Goal: Task Accomplishment & Management: Complete application form

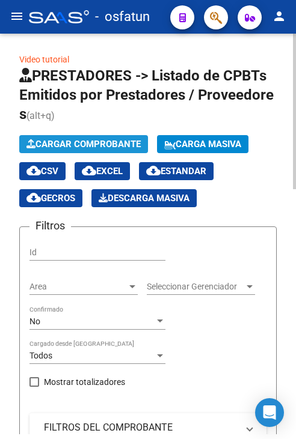
click at [112, 139] on span "Cargar Comprobante" at bounding box center [83, 144] width 114 height 11
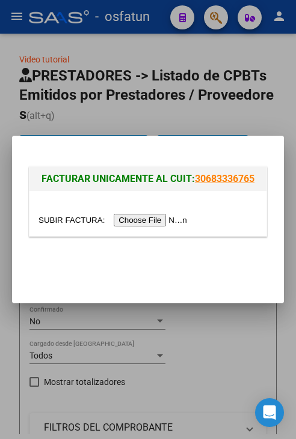
click at [132, 218] on input "file" at bounding box center [114, 220] width 152 height 13
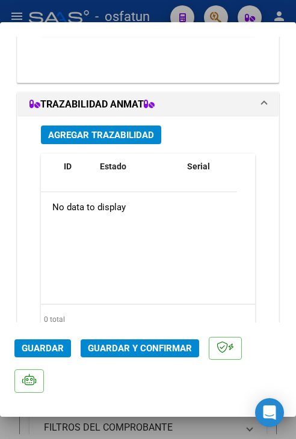
scroll to position [1382, 0]
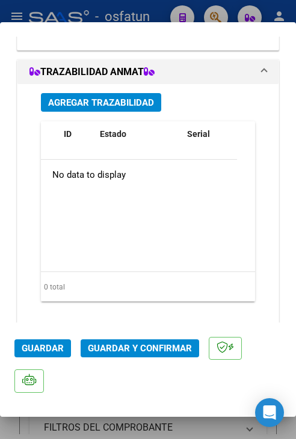
click at [142, 353] on span "Guardar y Confirmar" at bounding box center [140, 348] width 104 height 11
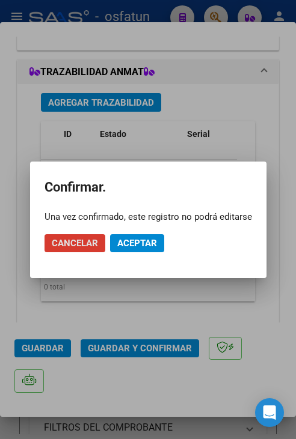
click at [123, 243] on span "Aceptar" at bounding box center [137, 243] width 40 height 11
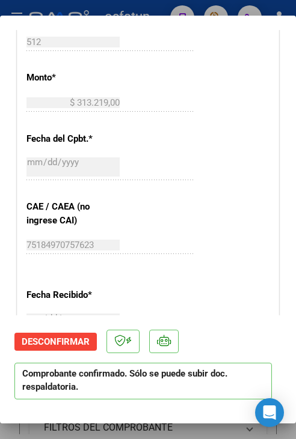
scroll to position [529, 0]
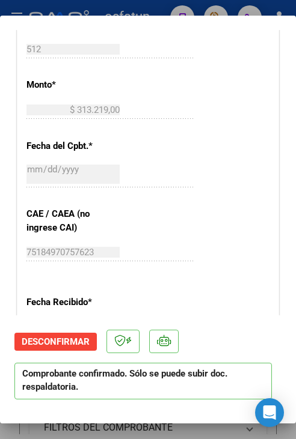
click at [113, 12] on div at bounding box center [148, 219] width 296 height 439
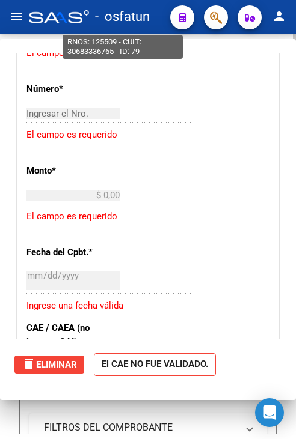
scroll to position [0, 0]
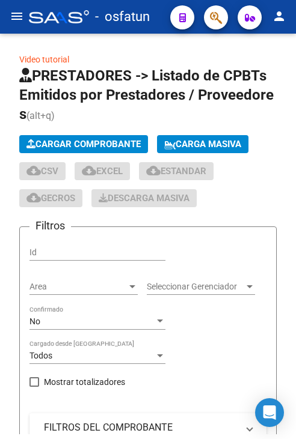
click at [17, 23] on button "menu" at bounding box center [17, 17] width 24 height 24
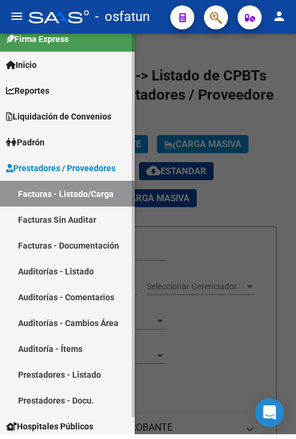
click at [79, 281] on link "Auditorías - Listado" at bounding box center [67, 271] width 135 height 26
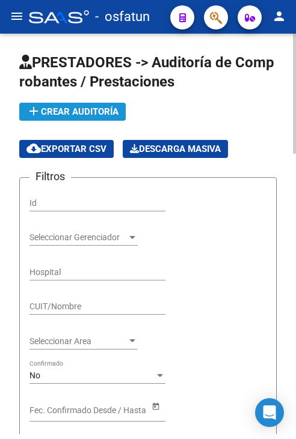
click at [75, 118] on button "add Crear Auditoría" at bounding box center [72, 112] width 106 height 18
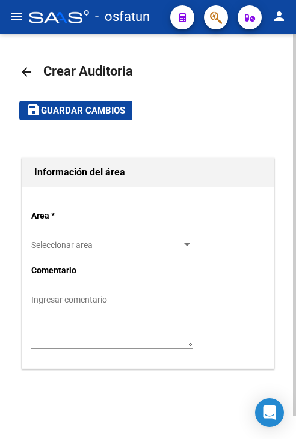
click at [110, 254] on div "Seleccionar area Seleccionar area" at bounding box center [111, 247] width 161 height 34
drag, startPoint x: 110, startPoint y: 254, endPoint x: 79, endPoint y: 246, distance: 31.5
click at [79, 246] on span "Seleccionar area" at bounding box center [106, 245] width 150 height 10
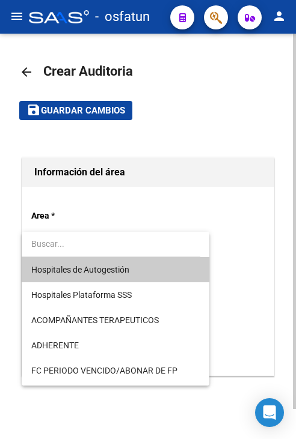
drag, startPoint x: 79, startPoint y: 246, endPoint x: 85, endPoint y: 273, distance: 27.7
click at [85, 273] on span "Hospitales de Autogestión" at bounding box center [80, 270] width 98 height 10
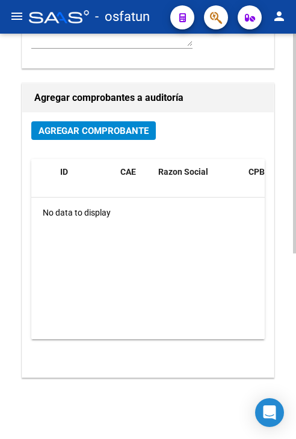
scroll to position [240, 0]
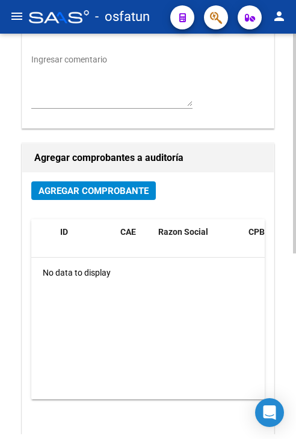
click at [93, 198] on button "Agregar Comprobante" at bounding box center [93, 191] width 124 height 19
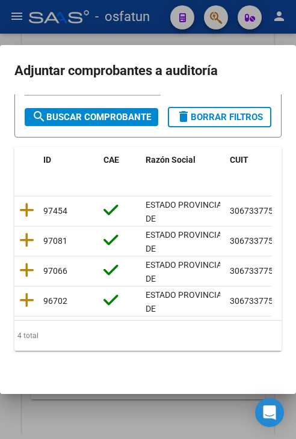
scroll to position [180, 0]
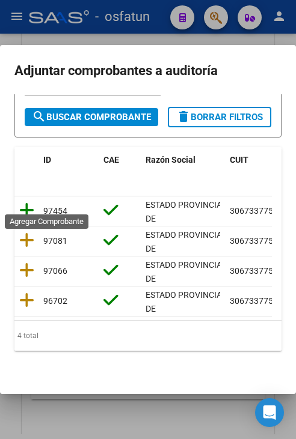
click at [32, 202] on icon at bounding box center [26, 210] width 15 height 17
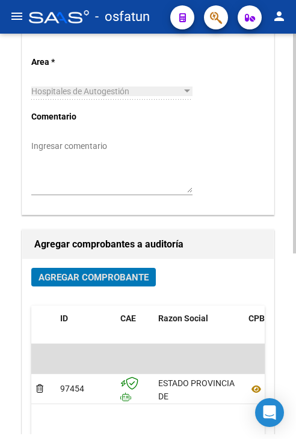
scroll to position [0, 0]
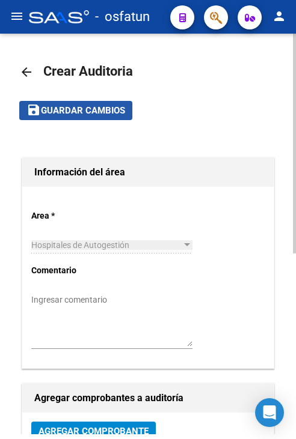
click at [92, 111] on span "Guardar cambios" at bounding box center [83, 111] width 84 height 11
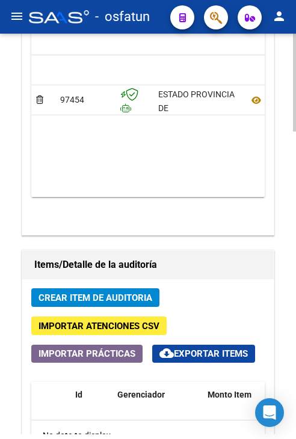
scroll to position [962, 0]
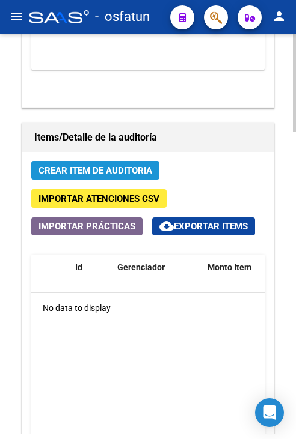
click at [129, 170] on span "Crear Item de Auditoria" at bounding box center [95, 170] width 114 height 11
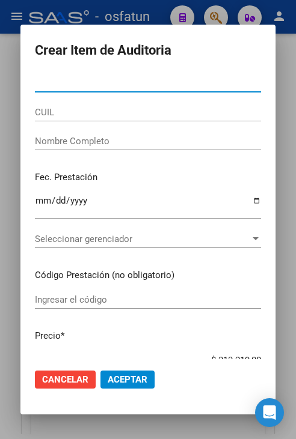
click at [144, 81] on input "Nro Documento" at bounding box center [148, 83] width 226 height 11
paste input "39092463"
type input "39092463"
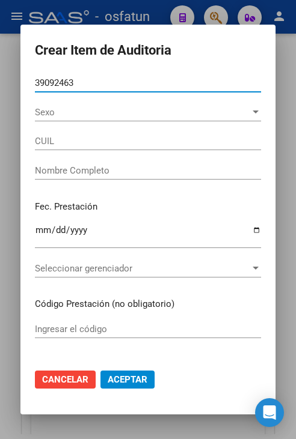
type input "27390924637"
type input "[PERSON_NAME]"
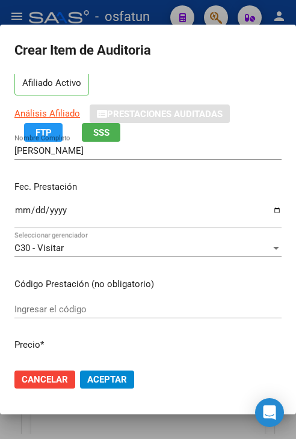
scroll to position [91, 0]
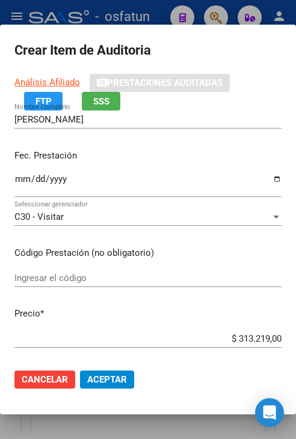
type input "39092463"
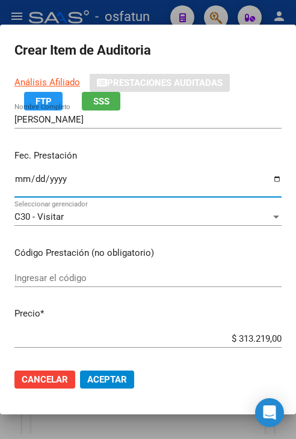
click at [22, 182] on input "Ingresar la fecha" at bounding box center [147, 183] width 267 height 19
type input "[DATE]"
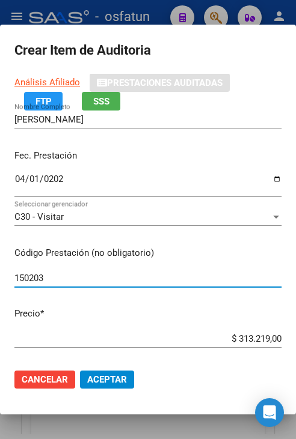
type input "150203"
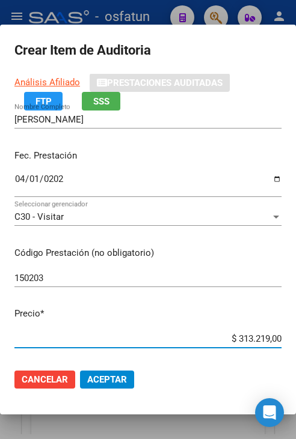
type input "$ 0,03"
type input "$ 0,31"
type input "$ 3,13"
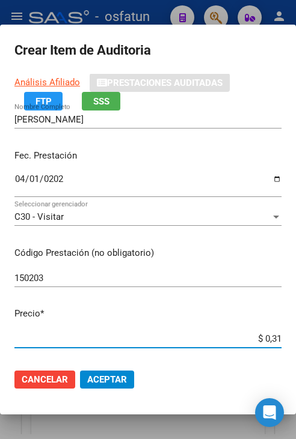
type input "$ 3,13"
type input "$ 31,32"
type input "$ 313,21"
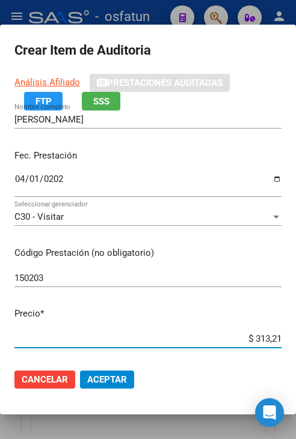
type input "$ 3.132,19"
type input "$ 31.321,90"
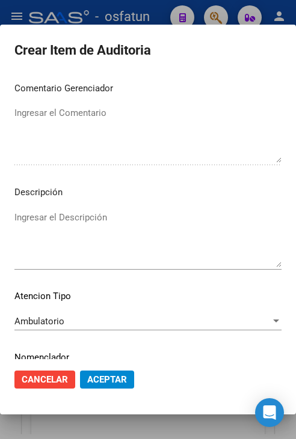
scroll to position [811, 0]
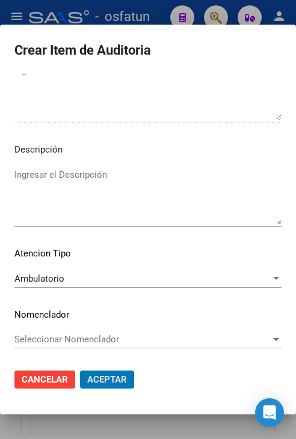
click at [80, 371] on button "Aceptar" at bounding box center [107, 380] width 54 height 18
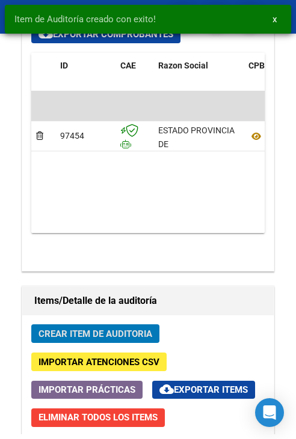
scroll to position [1125, 0]
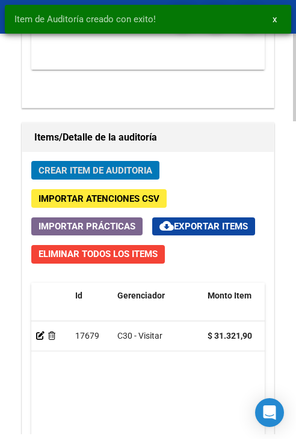
click at [135, 165] on span "Crear Item de Auditoria" at bounding box center [95, 170] width 114 height 11
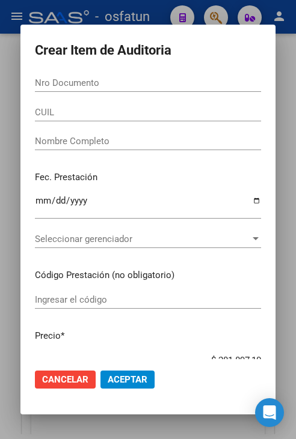
click at [163, 82] on input "Nro Documento" at bounding box center [148, 83] width 226 height 11
paste input "27506227"
type input "27506227"
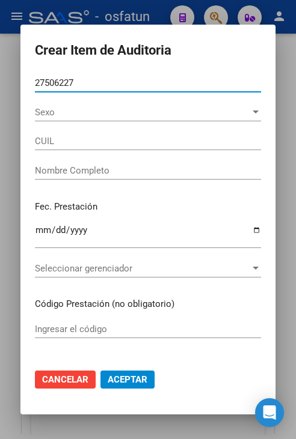
type input "27275062273"
type input "[PERSON_NAME]"
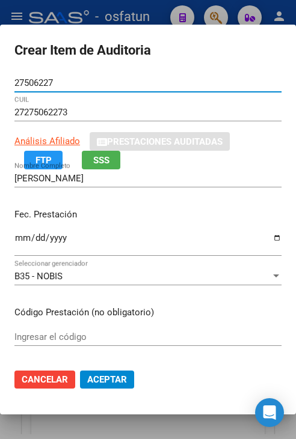
type input "27506227"
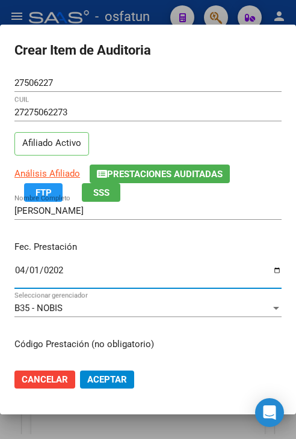
type input "[DATE]"
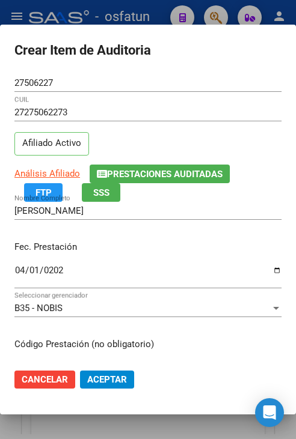
scroll to position [152, 0]
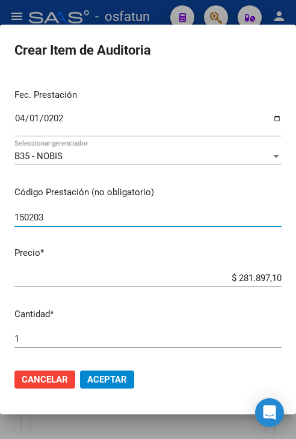
type input "150203"
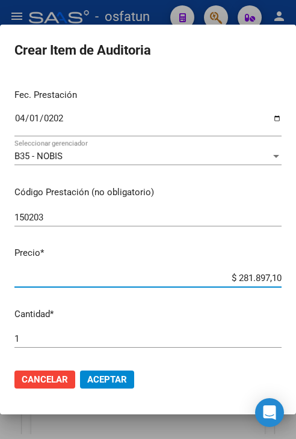
type input "$ 0,03"
type input "$ 0,31"
type input "$ 3,13"
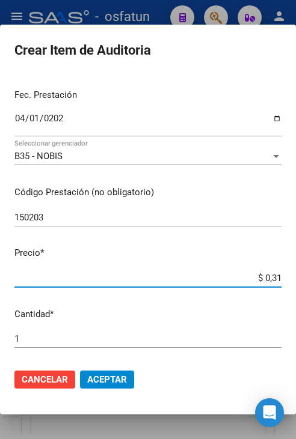
type input "$ 3,13"
type input "$ 31,32"
type input "$ 313,21"
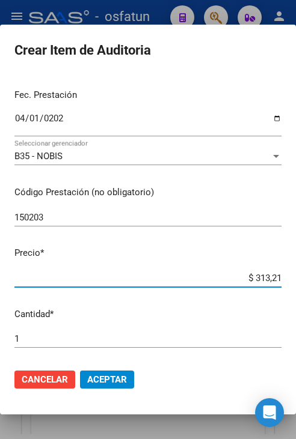
type input "$ 3.132,10"
type input "$ 313,21"
type input "$ 3.132,19"
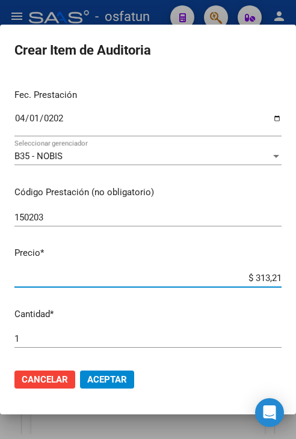
type input "$ 3.132,19"
type input "$ 31.321,90"
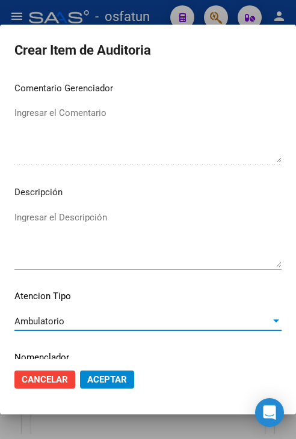
scroll to position [811, 0]
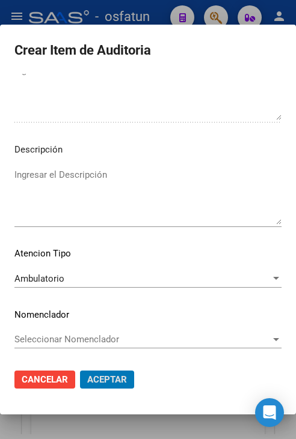
click at [80, 371] on button "Aceptar" at bounding box center [107, 380] width 54 height 18
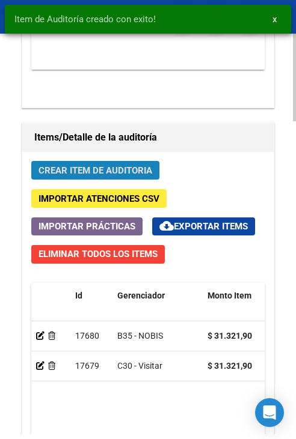
click at [152, 168] on button "Crear Item de Auditoria" at bounding box center [95, 170] width 128 height 19
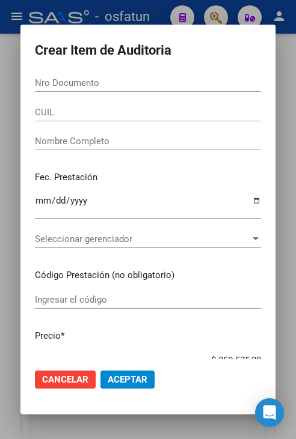
click at [175, 81] on input "Nro Documento" at bounding box center [148, 83] width 226 height 11
paste input "42357442"
type input "42357442"
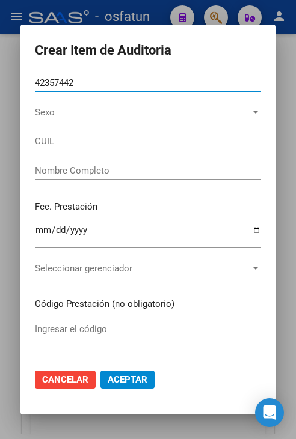
type input "27423574424"
type input "[PERSON_NAME]"
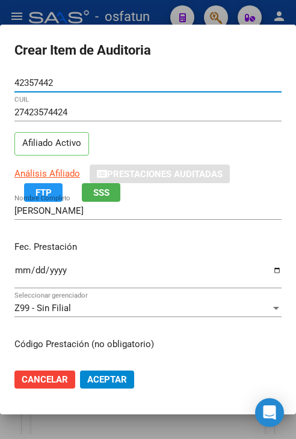
type input "42357442"
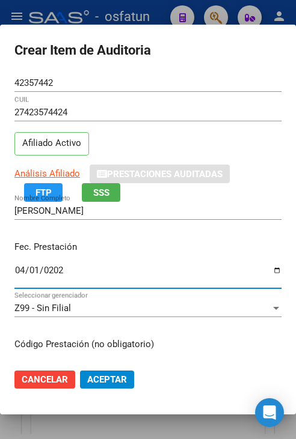
type input "[DATE]"
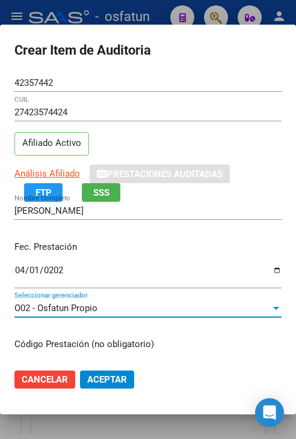
scroll to position [152, 0]
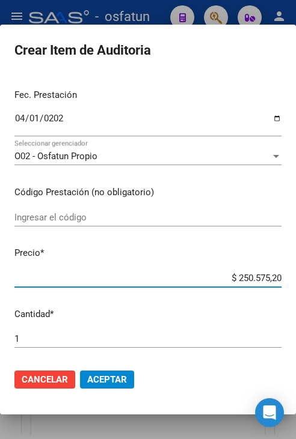
type input "$ 0,03"
type input "$ 0,31"
type input "$ 3,13"
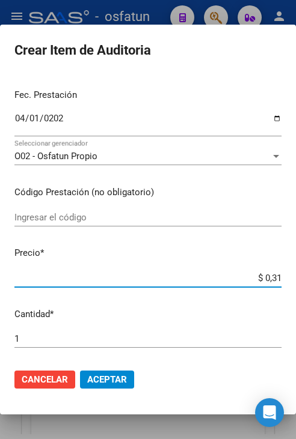
type input "$ 3,13"
type input "$ 31,32"
type input "$ 313,21"
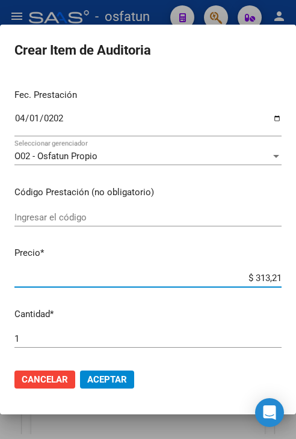
type input "$ 3.132,19"
type input "$ 31.321,90"
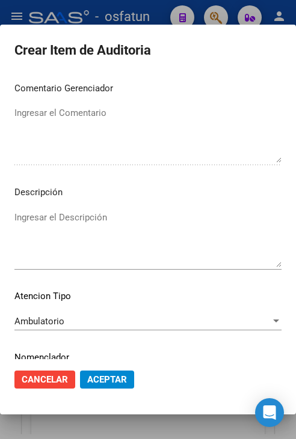
scroll to position [811, 0]
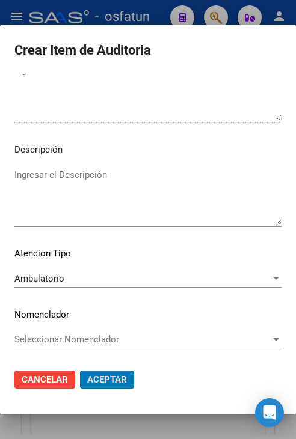
click at [80, 371] on button "Aceptar" at bounding box center [107, 380] width 54 height 18
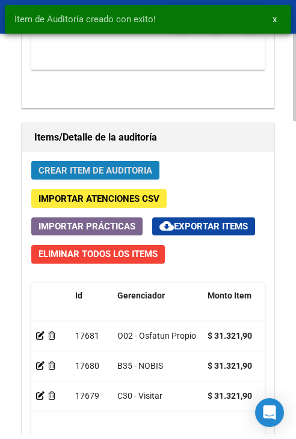
click at [144, 173] on span "Crear Item de Auditoria" at bounding box center [95, 170] width 114 height 11
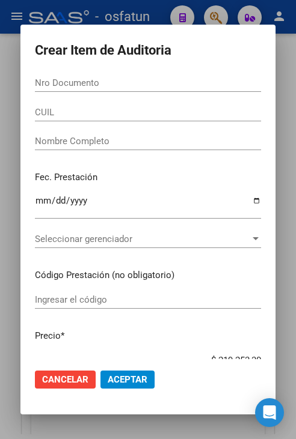
drag, startPoint x: 79, startPoint y: 106, endPoint x: 78, endPoint y: 100, distance: 6.3
click at [79, 106] on div "CUIL" at bounding box center [148, 112] width 226 height 18
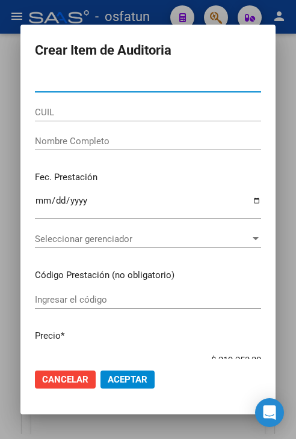
click at [77, 85] on input "Nro Documento" at bounding box center [148, 83] width 226 height 11
paste input "32094380"
type input "32094380"
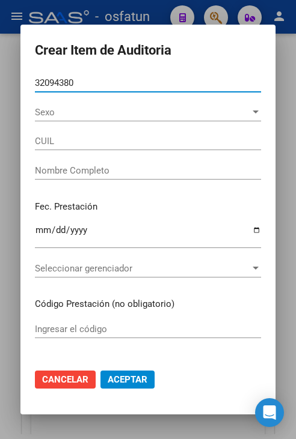
type input "27320943804"
type input "[PERSON_NAME] [PERSON_NAME]"
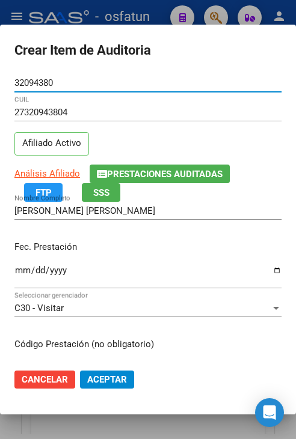
type input "32094380"
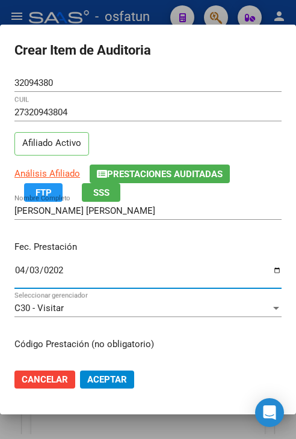
type input "[DATE]"
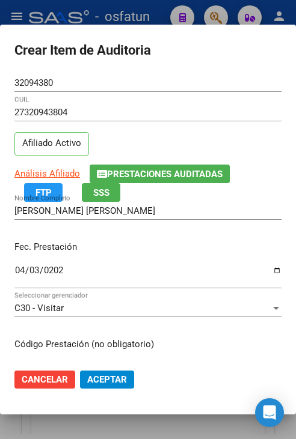
scroll to position [152, 0]
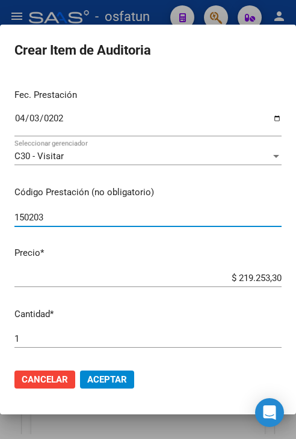
type input "150203"
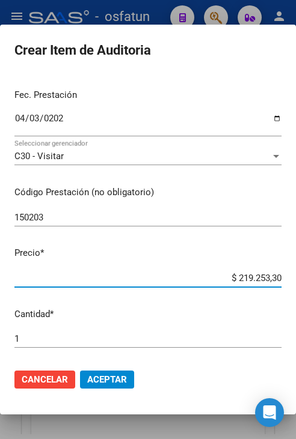
type input "$ 0,03"
type input "$ 0,31"
type input "$ 3,13"
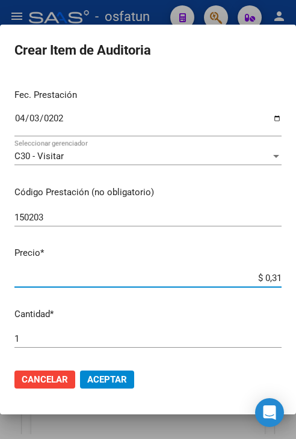
type input "$ 3,13"
type input "$ 31,32"
type input "$ 313,21"
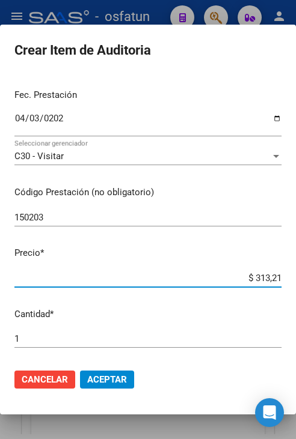
type input "$ 3.132,19"
type input "$ 31.321,90"
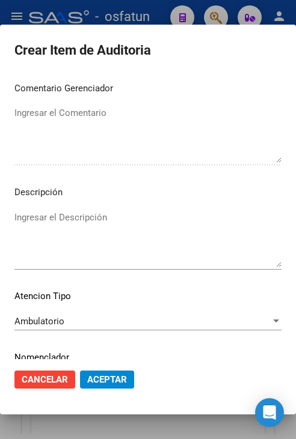
scroll to position [811, 0]
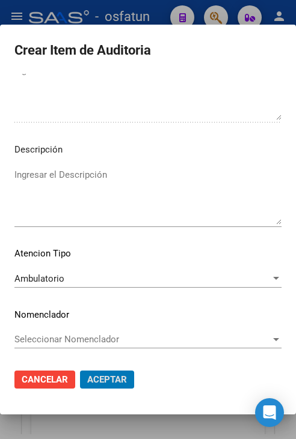
click at [80, 371] on button "Aceptar" at bounding box center [107, 380] width 54 height 18
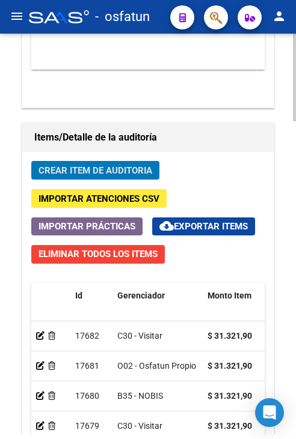
click at [108, 176] on button "Crear Item de Auditoria" at bounding box center [95, 170] width 128 height 19
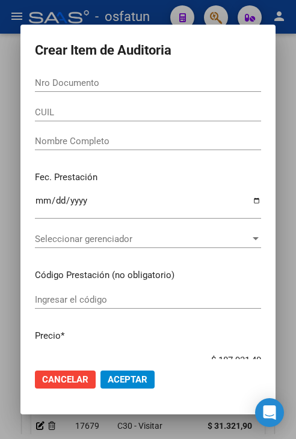
click at [161, 87] on input "Nro Documento" at bounding box center [148, 83] width 226 height 11
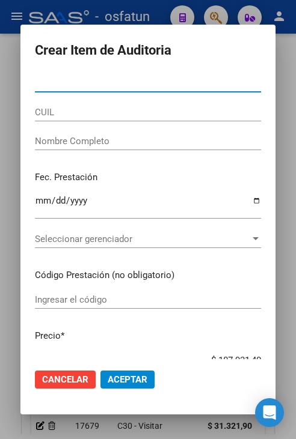
paste input "34428517"
type input "34428517"
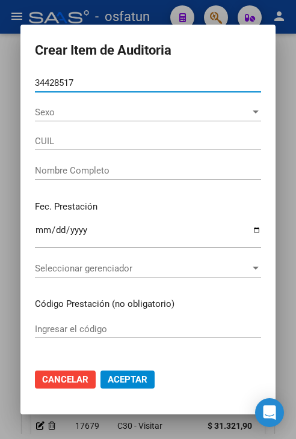
type input "27344285174"
type input "[PERSON_NAME]"
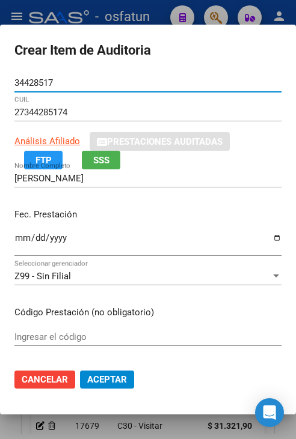
type input "34428517"
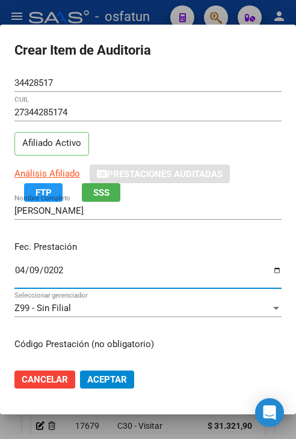
type input "[DATE]"
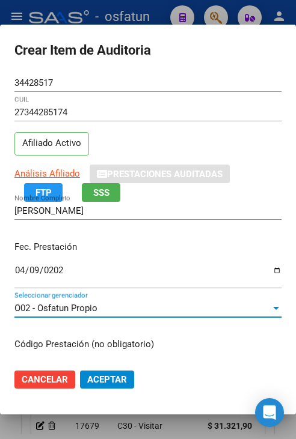
scroll to position [152, 0]
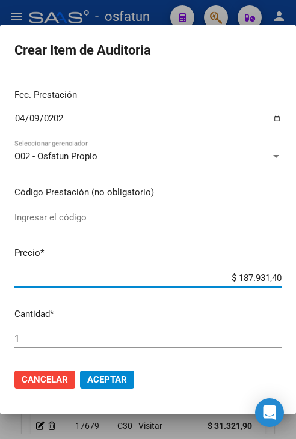
type input "$ 0,01"
type input "$ 0,03"
type input "$ 0,31"
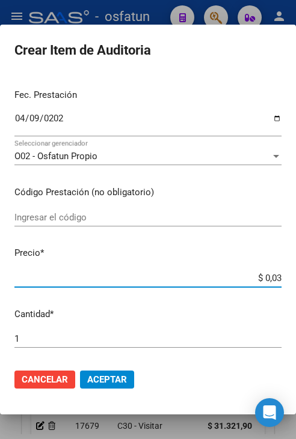
type input "$ 0,31"
type input "$ 3,13"
type input "$ 31,32"
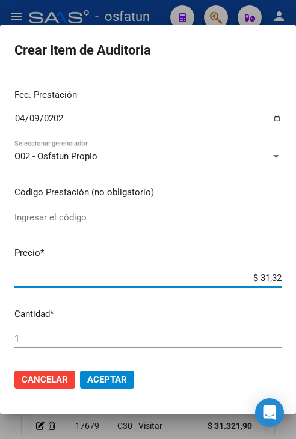
type input "$ 313,21"
type input "$ 3.132,19"
type input "$ 31.321,90"
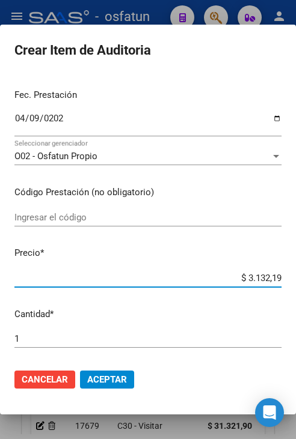
type input "$ 31.321,90"
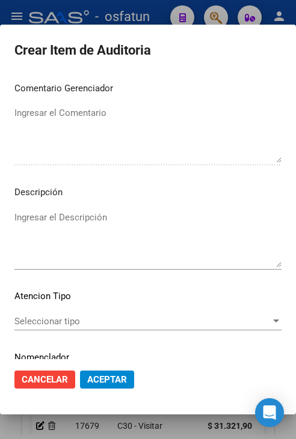
scroll to position [811, 0]
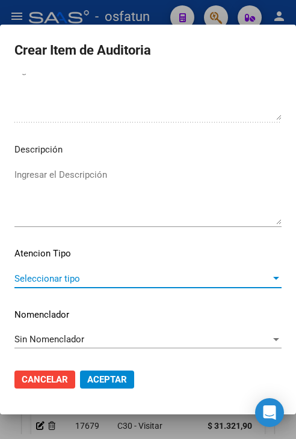
click at [168, 278] on span "Seleccionar tipo" at bounding box center [142, 278] width 256 height 11
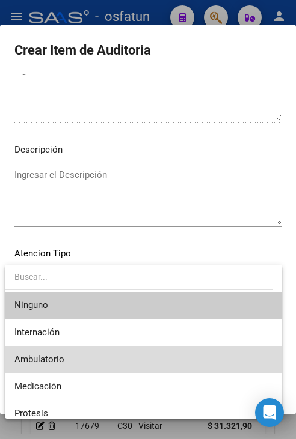
click at [150, 355] on span "Ambulatorio" at bounding box center [143, 359] width 258 height 27
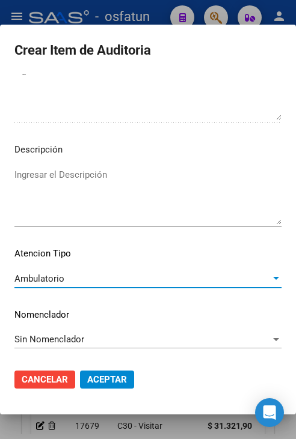
click at [112, 379] on span "Aceptar" at bounding box center [107, 379] width 40 height 11
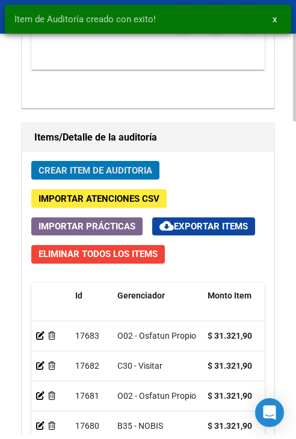
click at [104, 171] on span "Crear Item de Auditoria" at bounding box center [95, 170] width 114 height 11
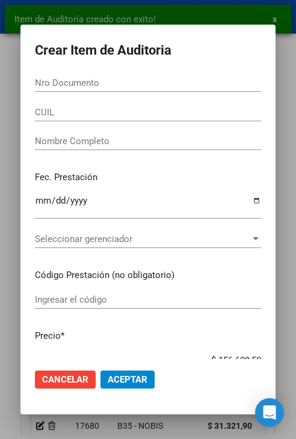
click at [101, 81] on input "Nro Documento" at bounding box center [148, 83] width 226 height 11
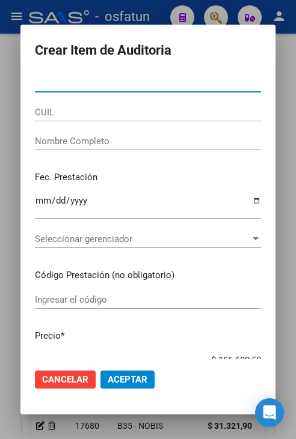
paste input "22786390"
type input "22786390"
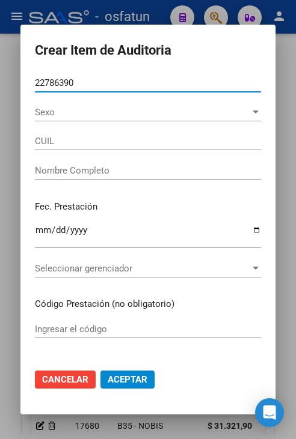
type input "27227863906"
type input "[PERSON_NAME] [PERSON_NAME]"
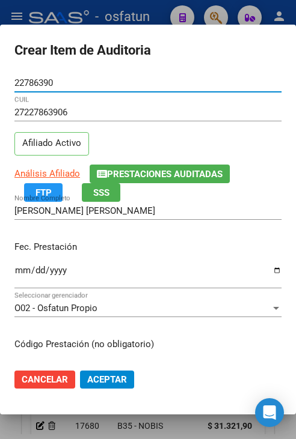
type input "22786390"
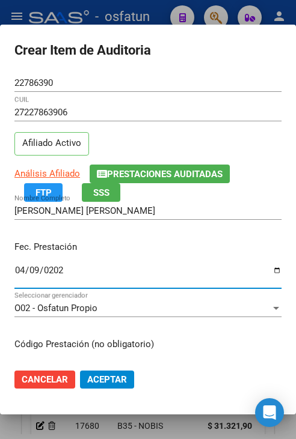
type input "[DATE]"
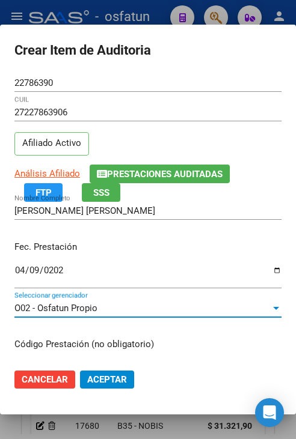
scroll to position [152, 0]
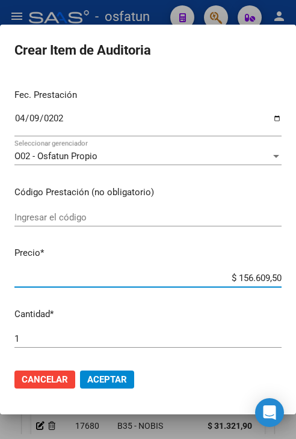
type input "$ 0,01"
type input "$ 0,03"
type input "$ 0,31"
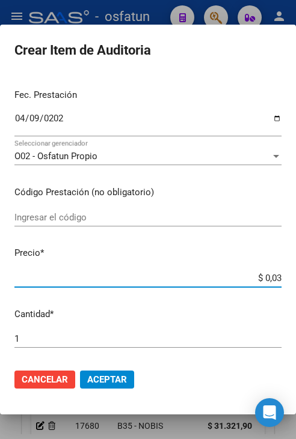
type input "$ 0,31"
type input "$ 3,13"
type input "$ 31,32"
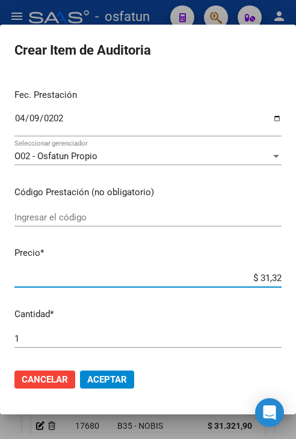
type input "$ 313,21"
type input "$ 3.132,19"
type input "$ 31.321,90"
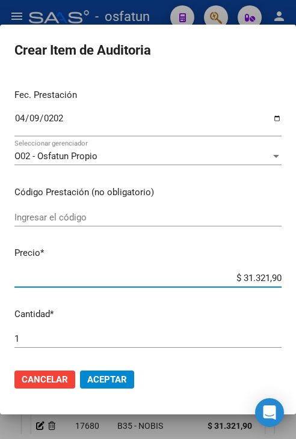
type input "$ 31.321,90"
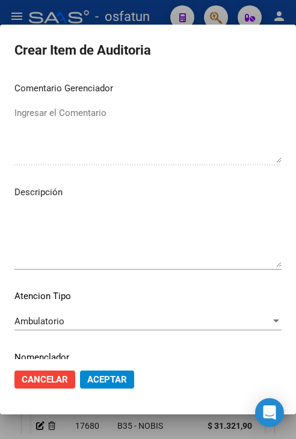
scroll to position [811, 0]
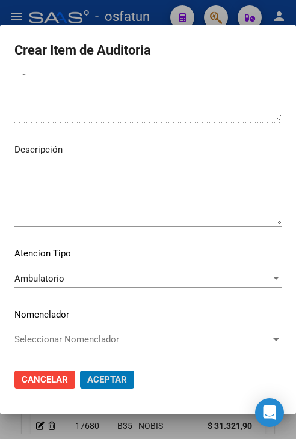
click at [80, 371] on button "Aceptar" at bounding box center [107, 380] width 54 height 18
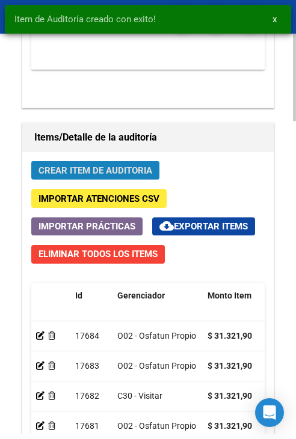
click at [125, 175] on button "Crear Item de Auditoria" at bounding box center [95, 170] width 128 height 19
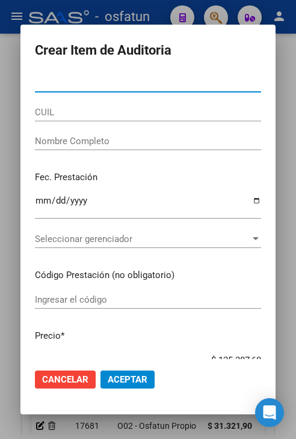
click at [201, 86] on input "Nro Documento" at bounding box center [148, 83] width 226 height 11
paste input "34241502"
type input "34241502"
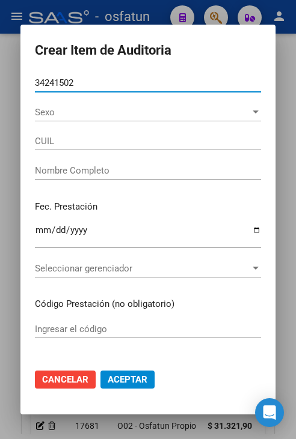
type input "23342415024"
type input "[PERSON_NAME] [PERSON_NAME]"
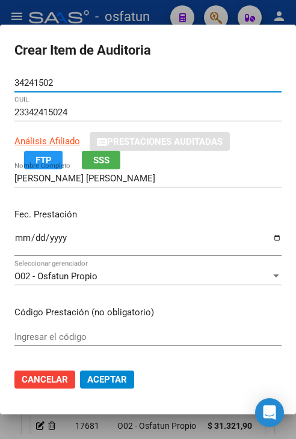
type input "34241502"
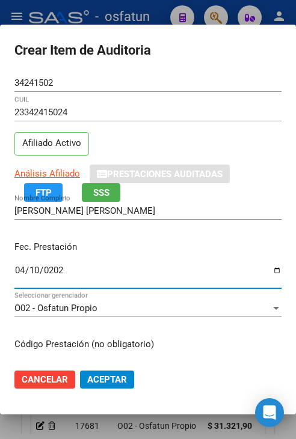
type input "[DATE]"
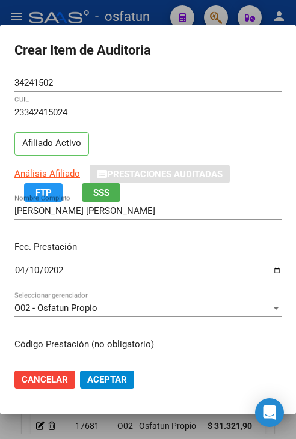
scroll to position [152, 0]
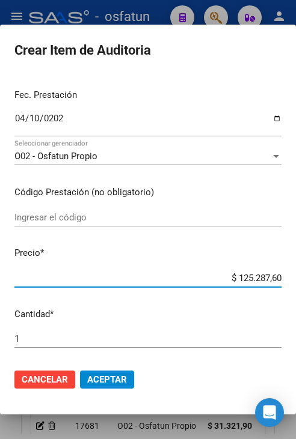
type input "$ 0,03"
type input "$ 0,31"
type input "$ 3,13"
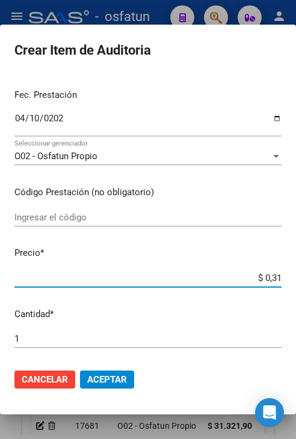
type input "$ 3,13"
type input "$ 31,32"
type input "$ 313,21"
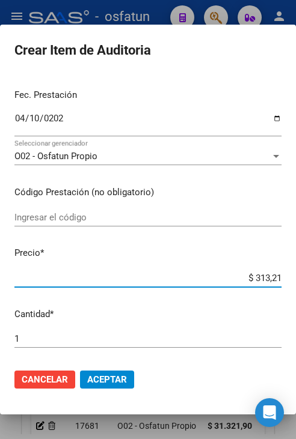
type input "$ 3.132,19"
type input "$ 31.321,90"
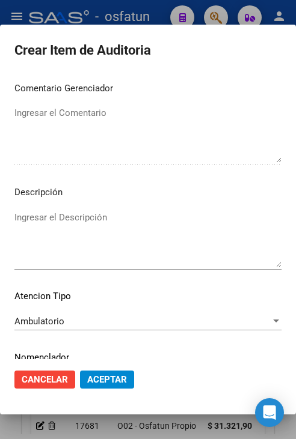
scroll to position [811, 0]
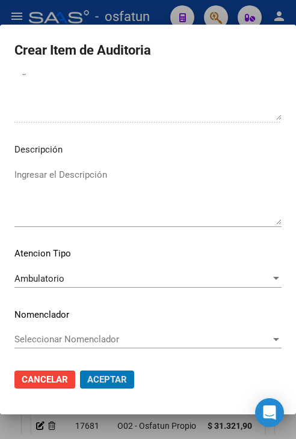
click at [80, 371] on button "Aceptar" at bounding box center [107, 380] width 54 height 18
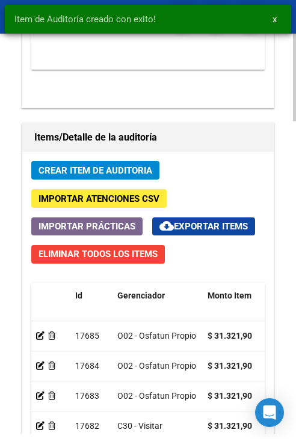
click at [77, 165] on span "Crear Item de Auditoria" at bounding box center [95, 170] width 114 height 11
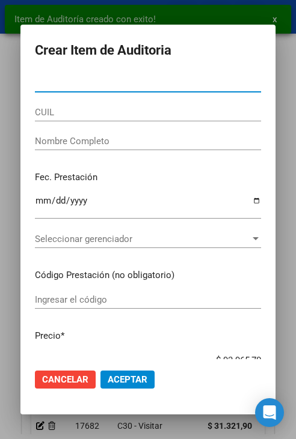
paste input "18732681"
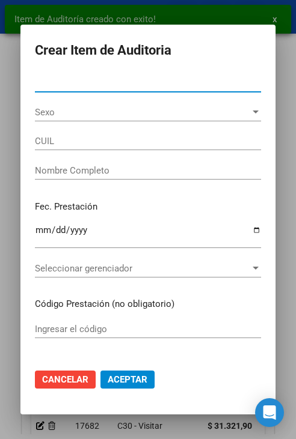
type input "18732681"
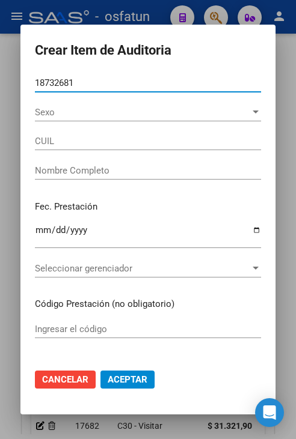
type input "27187326813"
type input "[PERSON_NAME]"
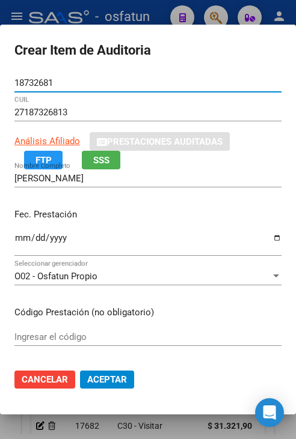
type input "18732681"
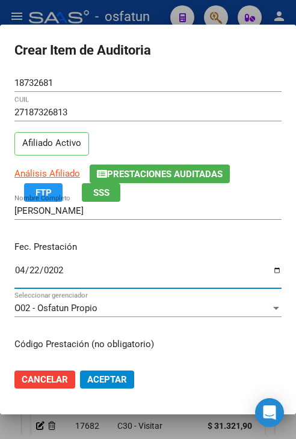
type input "[DATE]"
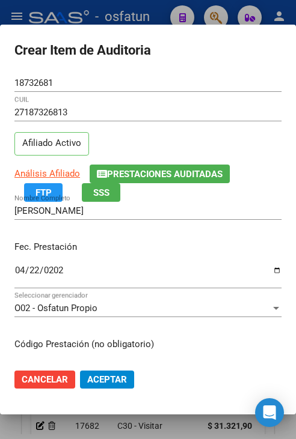
scroll to position [152, 0]
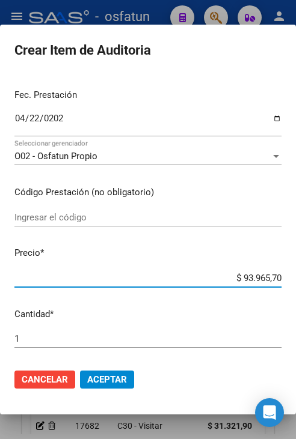
type input "$ 0,03"
type input "$ 0,31"
type input "$ 3,13"
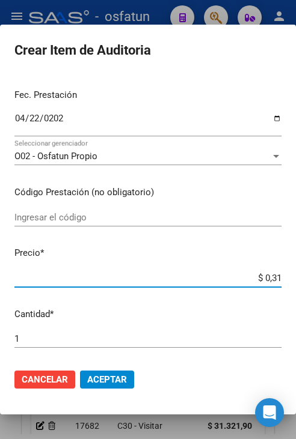
type input "$ 3,13"
type input "$ 31,32"
type input "$ 313,21"
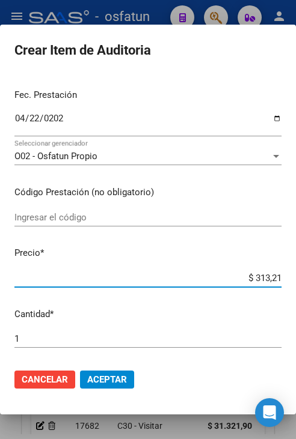
type input "$ 3.132,19"
type input "$ 31.321,90"
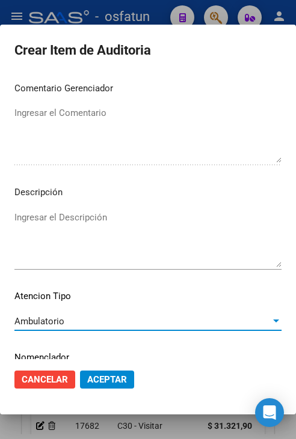
scroll to position [811, 0]
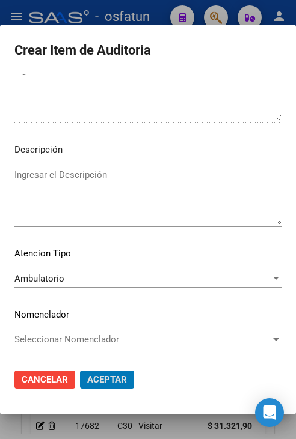
click at [80, 371] on button "Aceptar" at bounding box center [107, 380] width 54 height 18
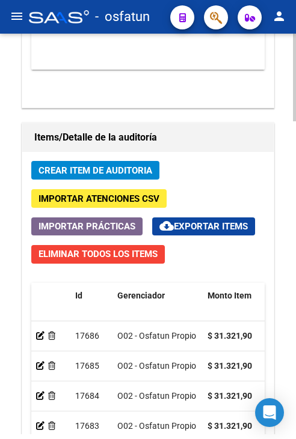
click at [137, 165] on span "Crear Item de Auditoria" at bounding box center [95, 170] width 114 height 11
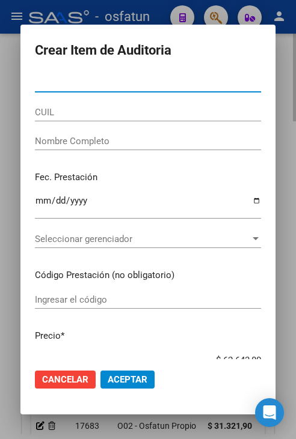
paste input "25927048"
type input "25927048"
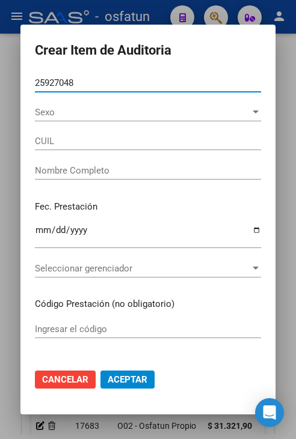
type input "27259270486"
type input "[PERSON_NAME]"
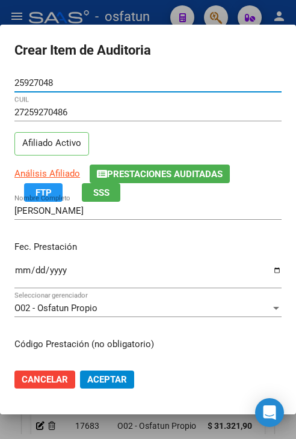
type input "25927048"
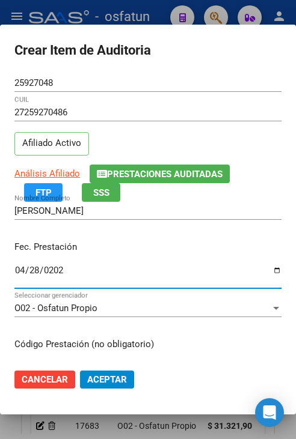
type input "[DATE]"
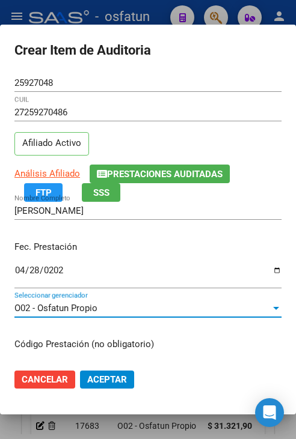
scroll to position [152, 0]
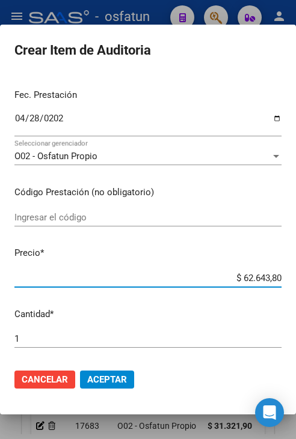
type input "$ 0,03"
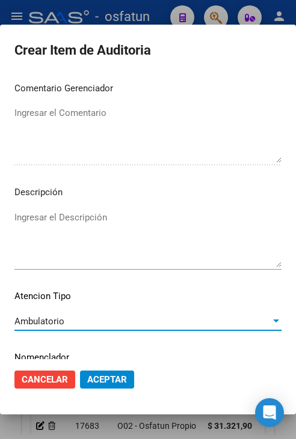
scroll to position [811, 0]
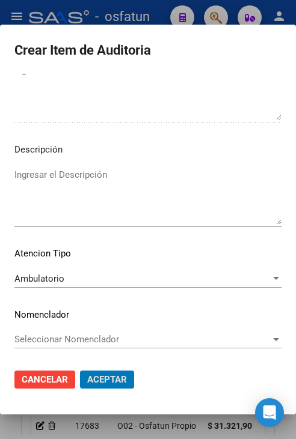
click at [80, 371] on button "Aceptar" at bounding box center [107, 380] width 54 height 18
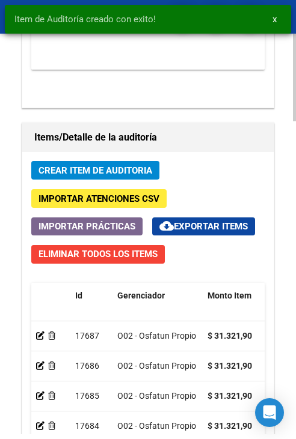
click at [46, 165] on span "Crear Item de Auditoria" at bounding box center [95, 170] width 114 height 11
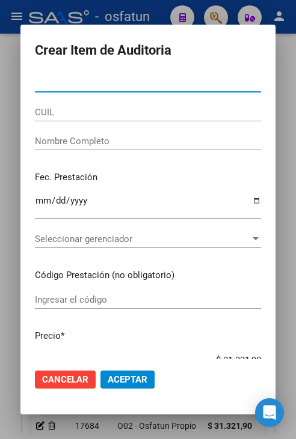
paste input "35475773"
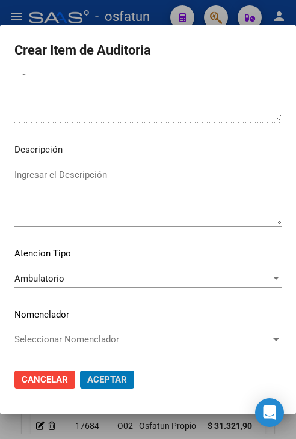
click at [80, 371] on button "Aceptar" at bounding box center [107, 380] width 54 height 18
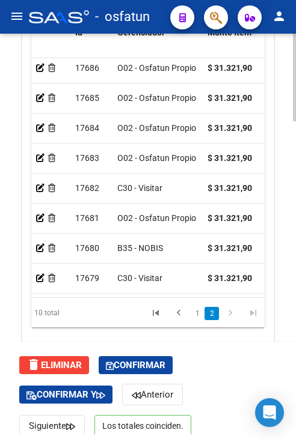
scroll to position [1431, 0]
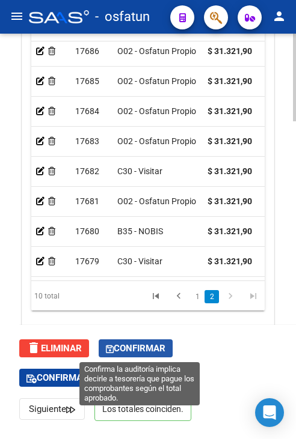
click at [129, 353] on span "Confirmar" at bounding box center [136, 348] width 60 height 11
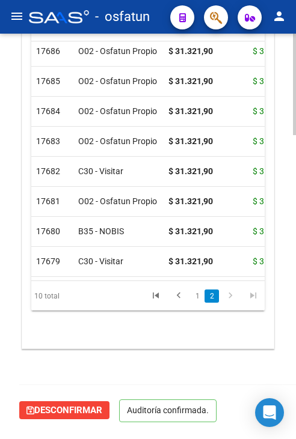
scroll to position [1182, 0]
